Goal: Information Seeking & Learning: Learn about a topic

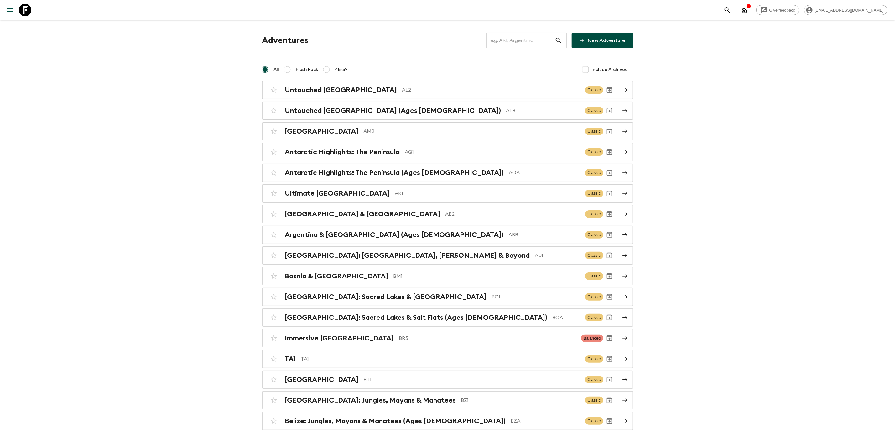
click at [527, 37] on input "text" at bounding box center [520, 41] width 69 height 18
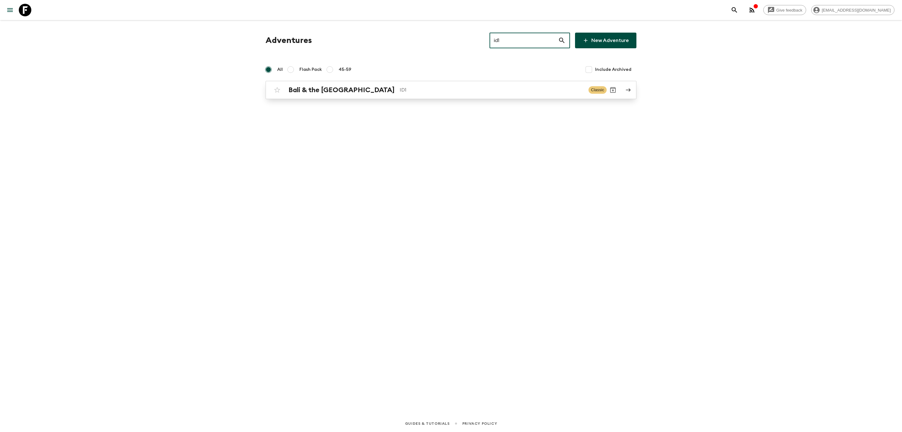
type input "id1"
click at [342, 90] on h2 "Bali & the [GEOGRAPHIC_DATA]" at bounding box center [342, 90] width 106 height 8
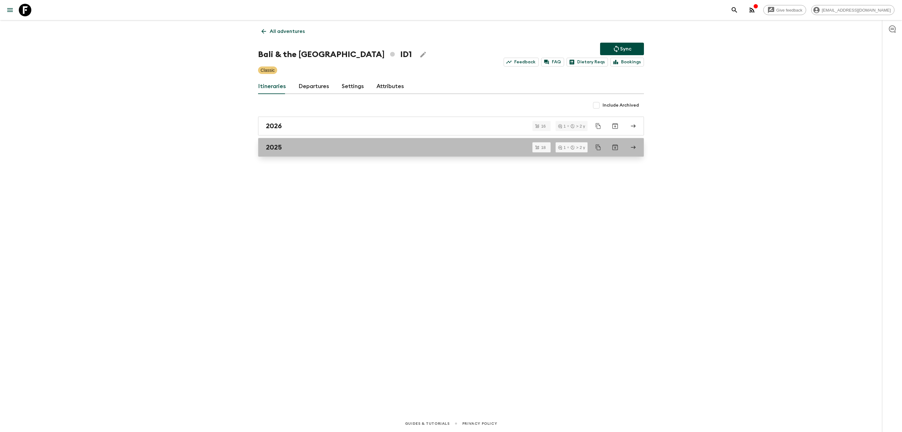
click at [279, 149] on h2 "2025" at bounding box center [274, 147] width 16 height 8
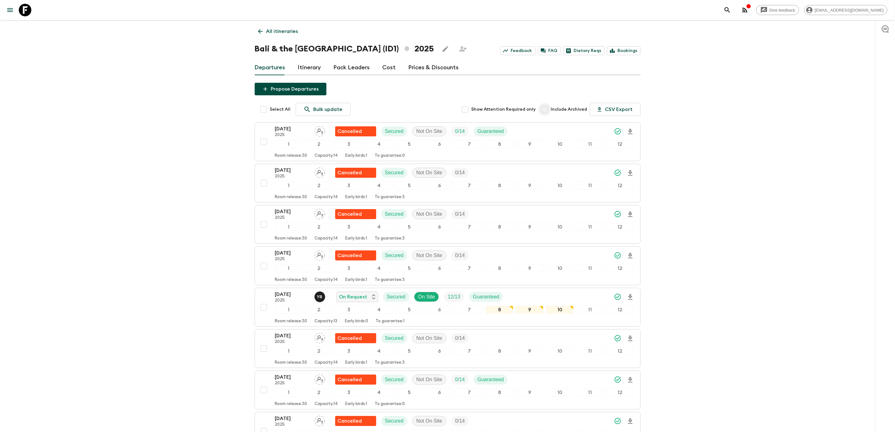
click at [545, 109] on input "Include Archived" at bounding box center [545, 109] width 13 height 13
checkbox input "true"
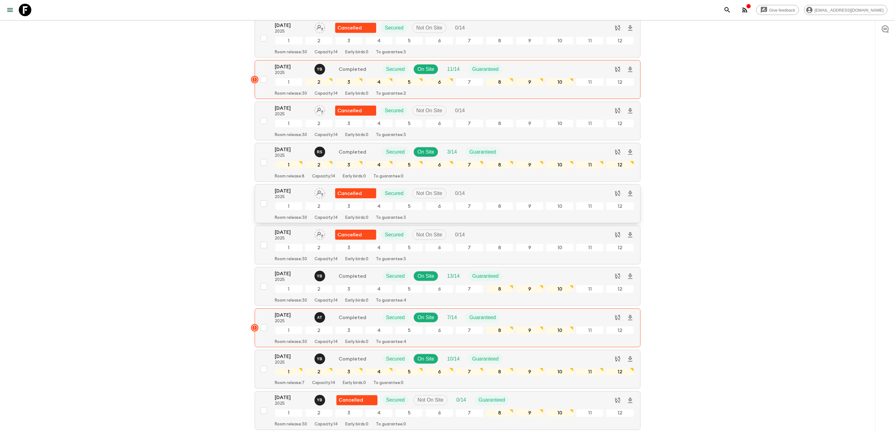
scroll to position [611, 0]
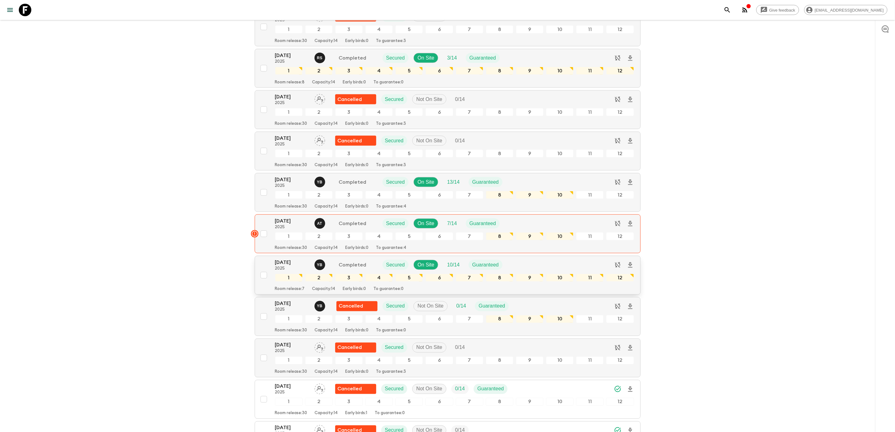
click at [287, 266] on p "[DATE]" at bounding box center [292, 262] width 34 height 8
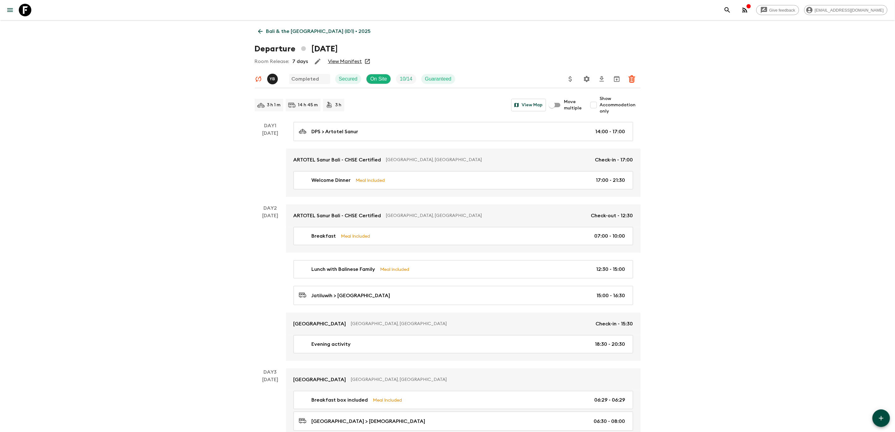
click at [345, 60] on link "View Manifest" at bounding box center [345, 61] width 34 height 6
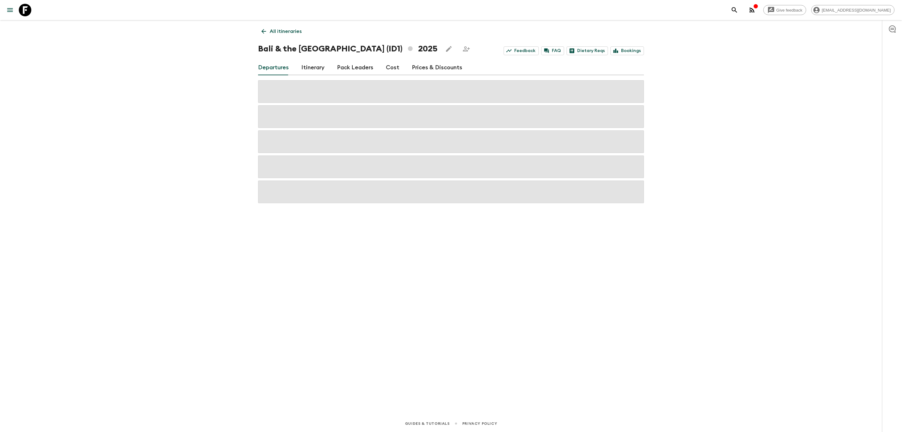
click at [395, 67] on link "Cost" at bounding box center [392, 67] width 13 height 15
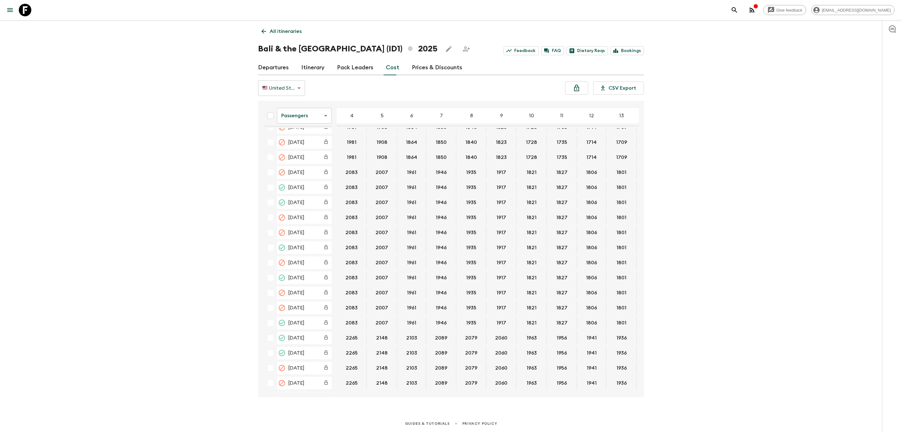
scroll to position [94, 0]
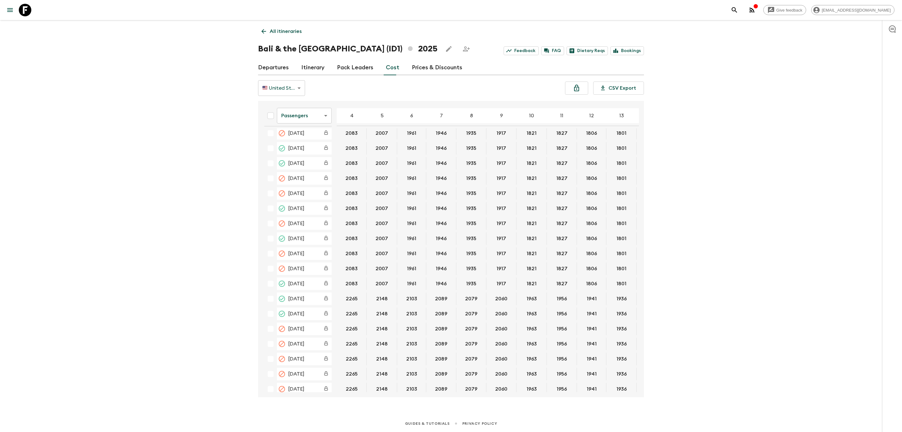
click at [284, 91] on body "Give feedback [EMAIL_ADDRESS][DOMAIN_NAME] All itineraries [GEOGRAPHIC_DATA] & …" at bounding box center [451, 216] width 902 height 432
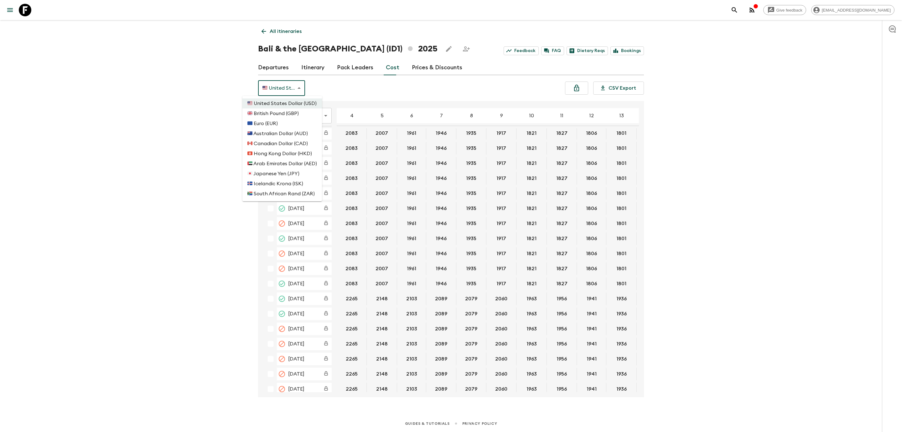
click at [288, 111] on li "🇬🇧 British Pound (GBP)" at bounding box center [283, 113] width 80 height 10
click at [280, 88] on body "Give feedback [EMAIL_ADDRESS][DOMAIN_NAME] All itineraries [GEOGRAPHIC_DATA] & …" at bounding box center [451, 216] width 902 height 432
click at [283, 102] on li "🇺🇸 United States Dollar (USD)" at bounding box center [283, 103] width 80 height 10
type input "USD"
